Goal: Information Seeking & Learning: Learn about a topic

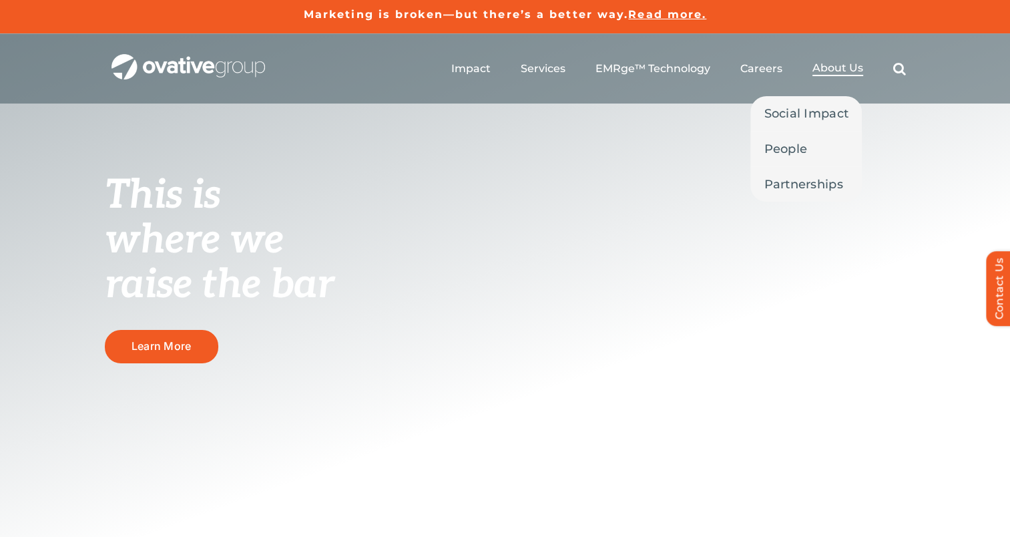
click at [840, 69] on span "About Us" at bounding box center [837, 67] width 51 height 13
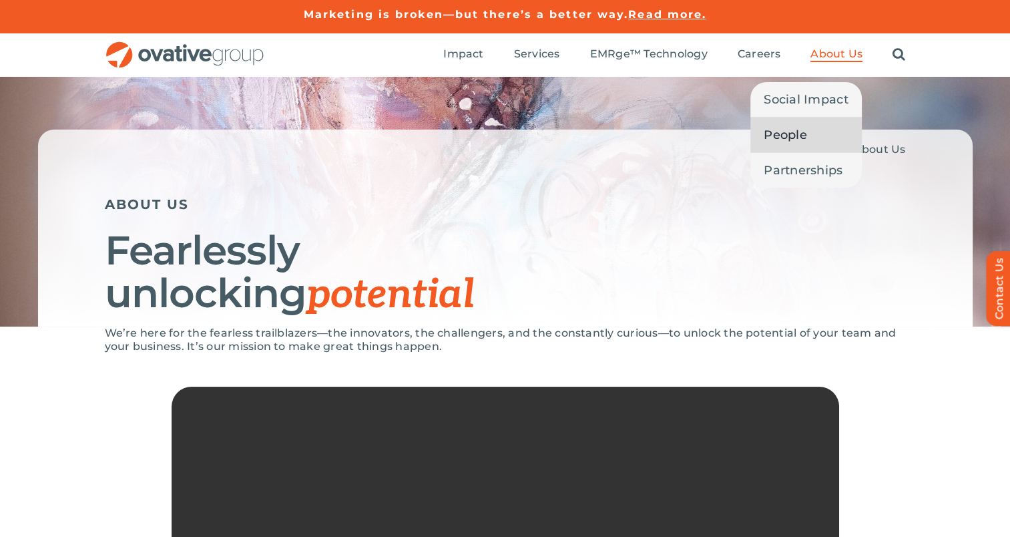
click at [820, 127] on link "People" at bounding box center [805, 135] width 111 height 35
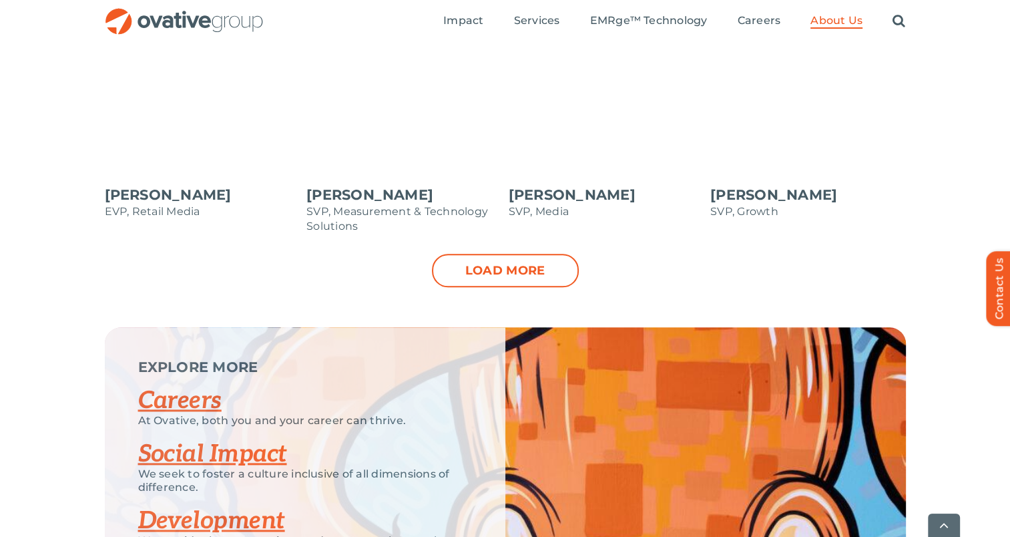
scroll to position [1536, 0]
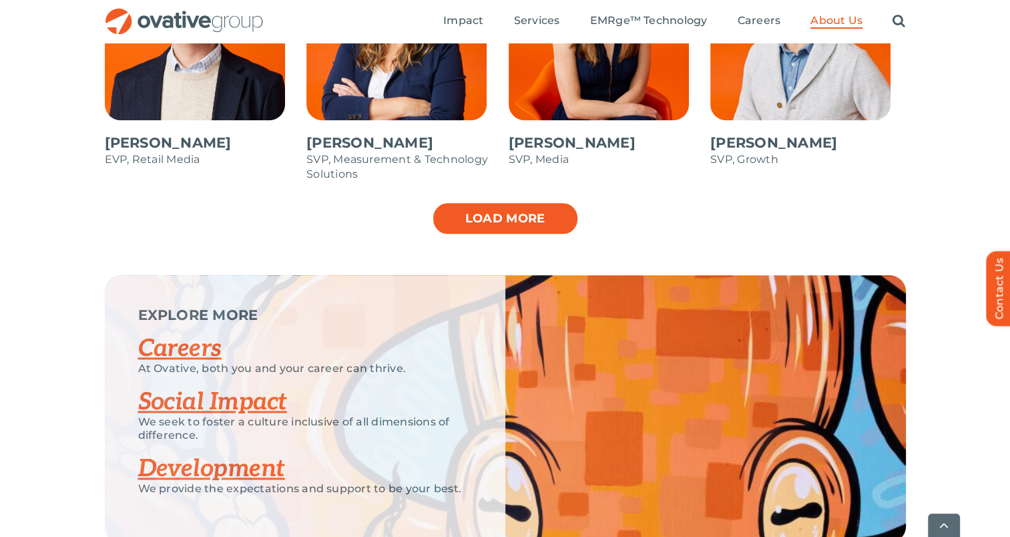
click at [531, 210] on link "Load more" at bounding box center [505, 218] width 147 height 33
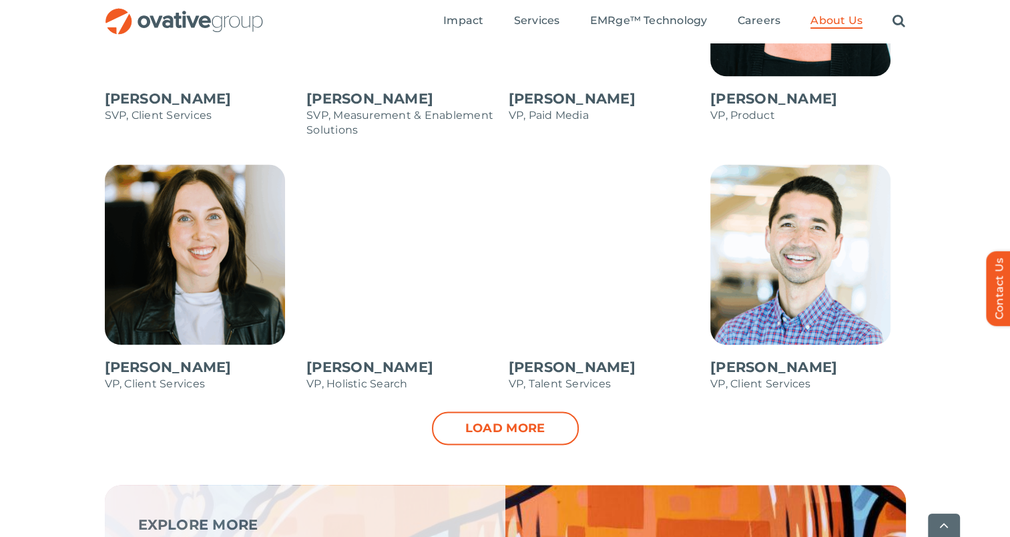
scroll to position [1869, 0]
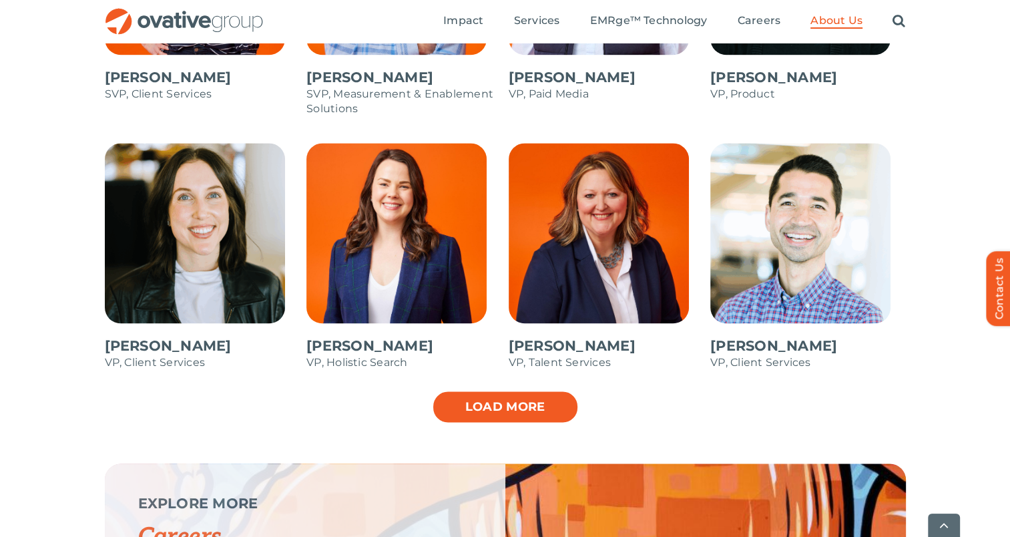
click at [497, 415] on link "Load more" at bounding box center [505, 406] width 147 height 33
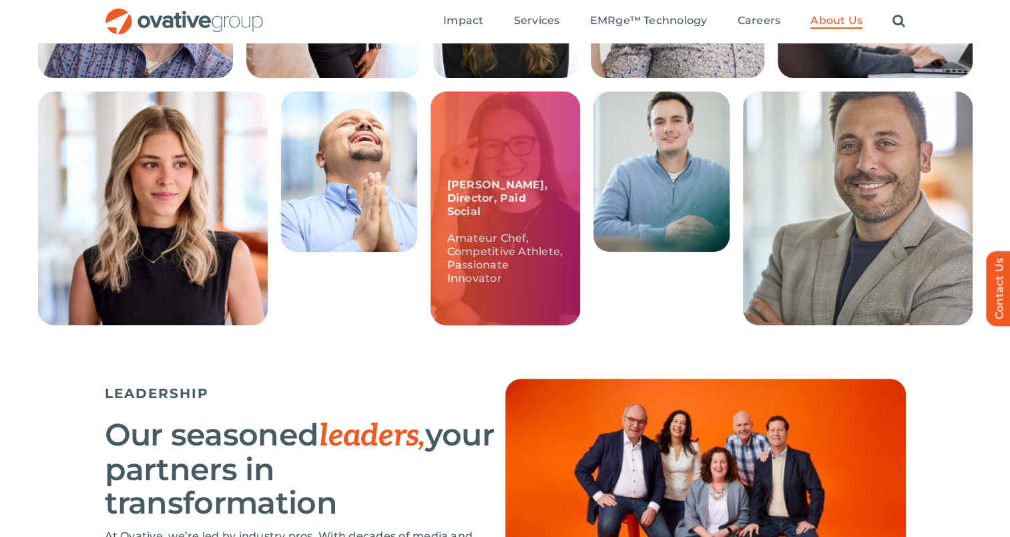
scroll to position [467, 0]
